Goal: Information Seeking & Learning: Learn about a topic

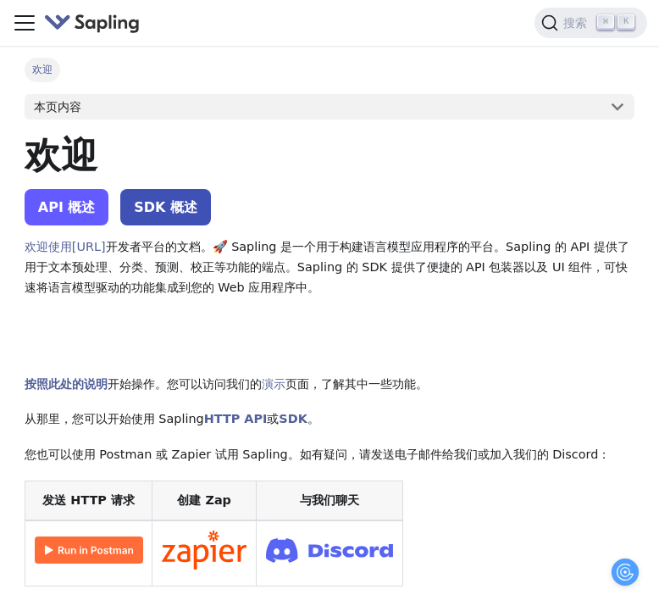
click at [86, 224] on link "API 概述" at bounding box center [67, 207] width 85 height 36
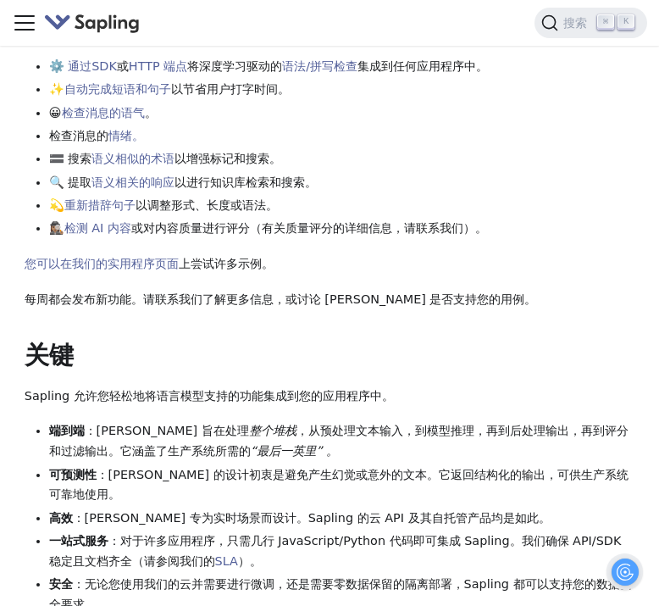
scroll to position [530, 0]
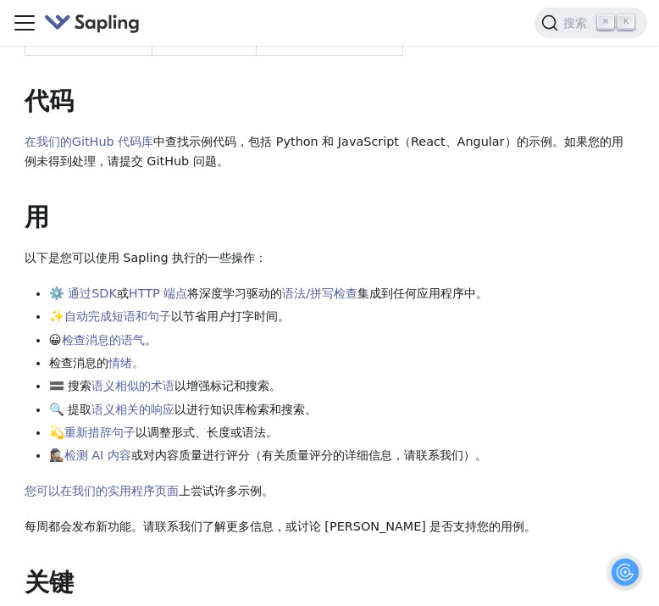
click at [84, 25] on img "主要的" at bounding box center [92, 23] width 97 height 25
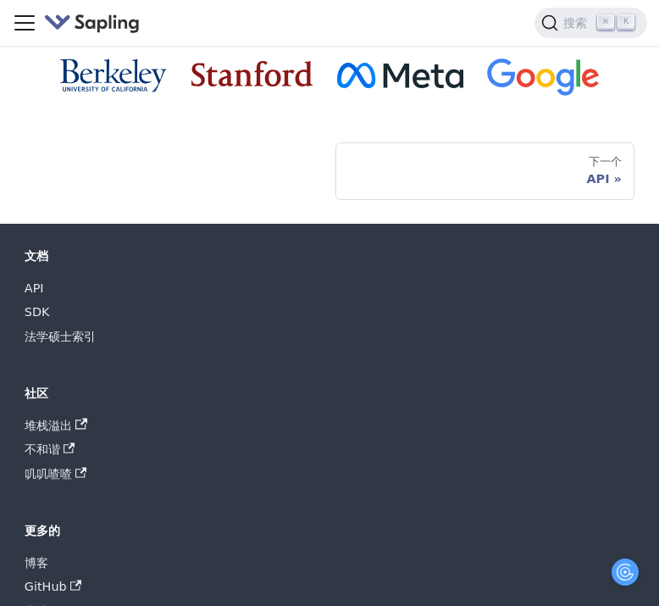
scroll to position [1704, 0]
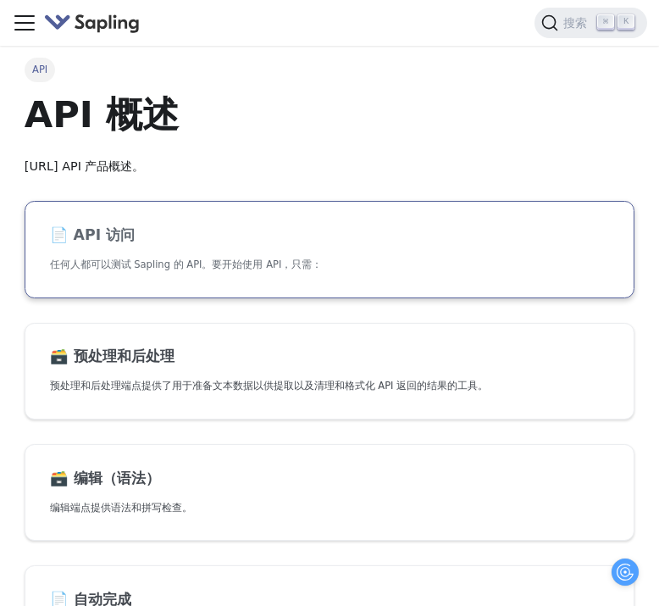
click at [105, 253] on link "📄️ API 访问 任何人都可以测试 Sapling 的 API。要开始使用 API，只需：" at bounding box center [330, 249] width 610 height 97
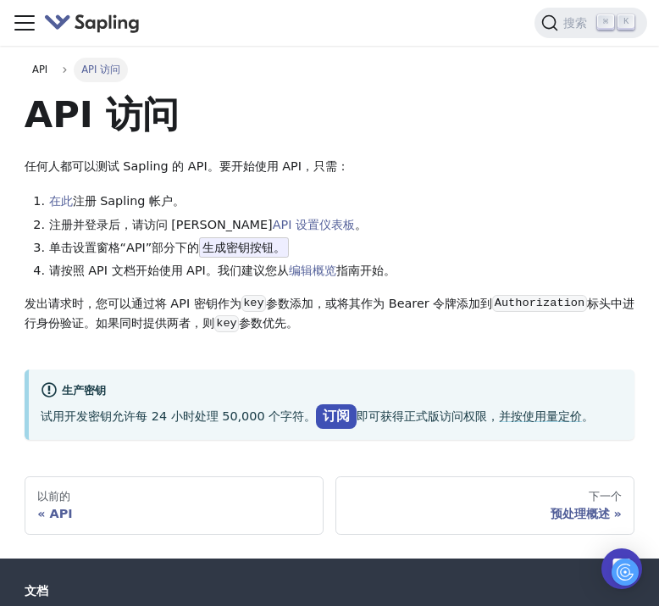
drag, startPoint x: 44, startPoint y: 26, endPoint x: 61, endPoint y: 22, distance: 17.5
click at [44, 26] on img "主要的" at bounding box center [92, 23] width 97 height 25
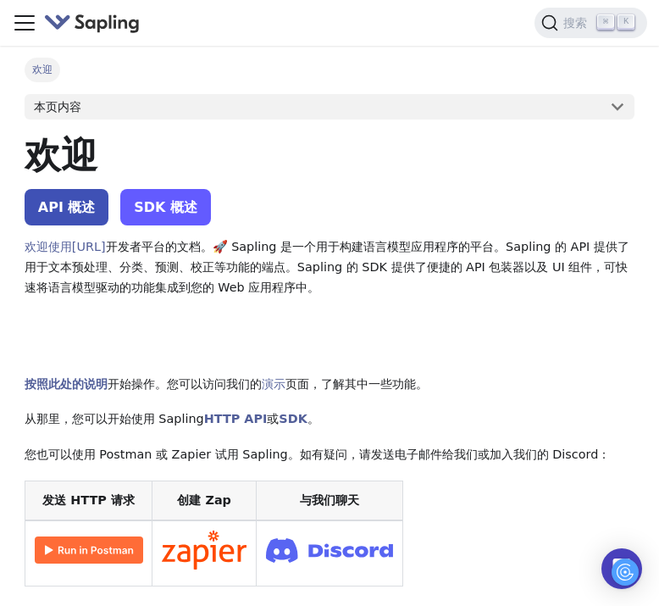
click at [166, 211] on font "SDK 概述" at bounding box center [166, 207] width 64 height 16
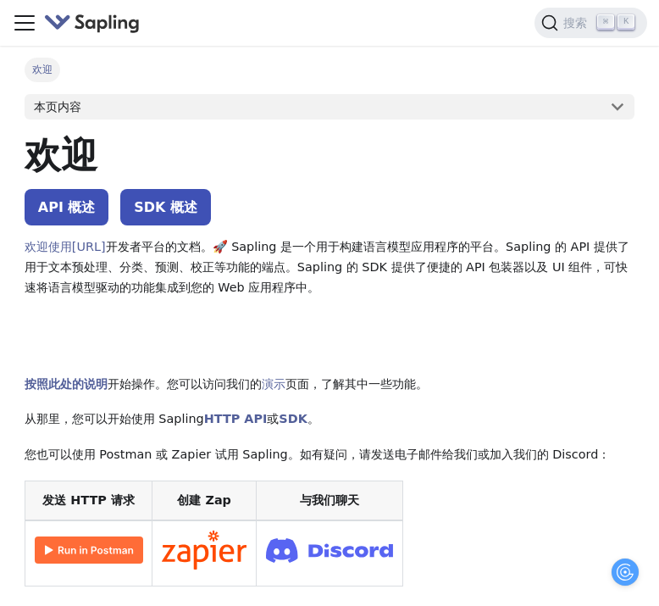
click at [86, 20] on img "主要的" at bounding box center [92, 23] width 97 height 25
click at [116, 16] on img "主要的" at bounding box center [92, 23] width 97 height 25
click at [59, 19] on img "主要的" at bounding box center [92, 23] width 97 height 25
click at [29, 20] on icon "切换导航栏" at bounding box center [24, 22] width 25 height 25
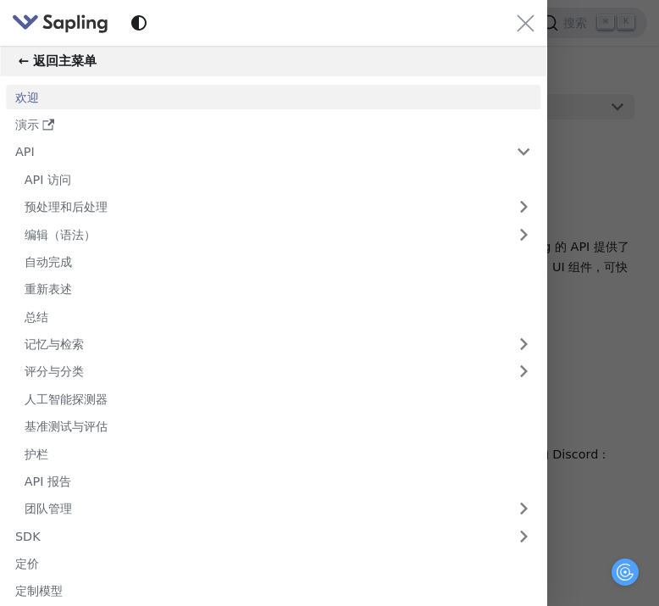
click at [47, 31] on img "主要的" at bounding box center [60, 23] width 97 height 25
click at [537, 23] on div "主要的" at bounding box center [273, 23] width 547 height 46
click at [530, 23] on icon "关闭导航栏" at bounding box center [526, 23] width 18 height 18
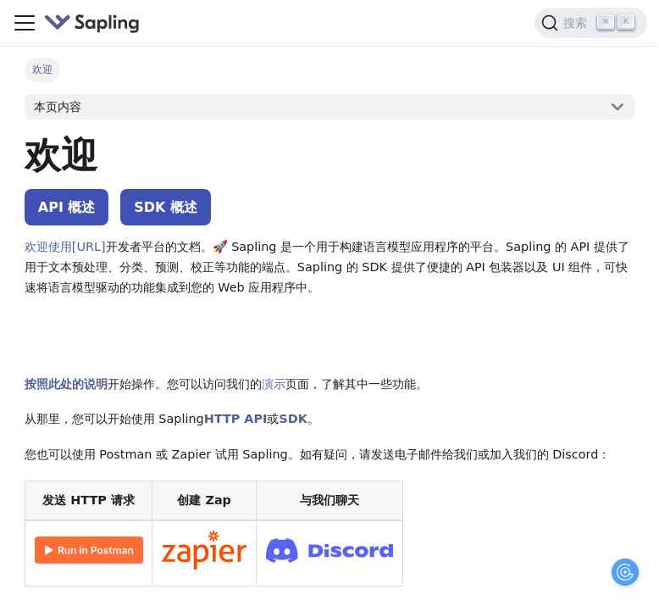
click at [134, 20] on img "主要的" at bounding box center [92, 23] width 97 height 25
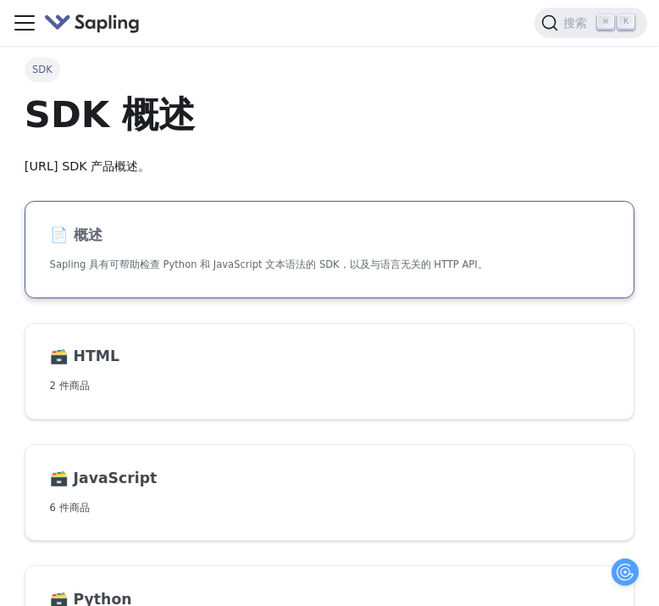
click at [125, 241] on h2 "📄️ 概述" at bounding box center [330, 235] width 560 height 19
